Goal: Task Accomplishment & Management: Manage account settings

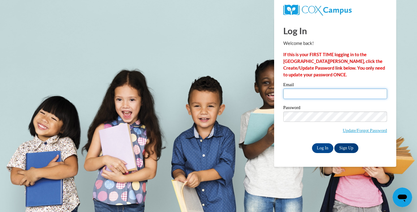
click at [219, 96] on input "Email" at bounding box center [336, 94] width 104 height 10
type input "[EMAIL_ADDRESS][DOMAIN_NAME]"
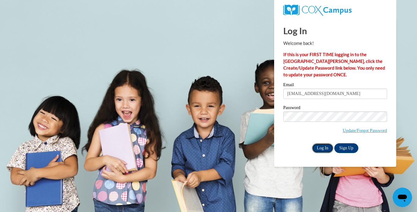
click at [219, 148] on input "Log In" at bounding box center [322, 148] width 21 height 10
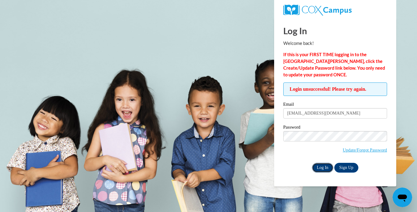
click at [315, 166] on input "Log In" at bounding box center [322, 168] width 21 height 10
click at [366, 148] on link "Update/Forgot Password" at bounding box center [365, 150] width 44 height 5
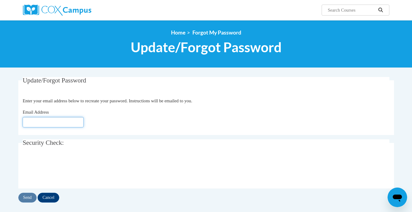
click at [67, 123] on input "Email Address" at bounding box center [53, 122] width 61 height 10
type input "[EMAIL_ADDRESS][DOMAIN_NAME]"
click at [25, 198] on input "Send" at bounding box center [27, 198] width 18 height 10
